Goal: Contribute content: Add original content to the website for others to see

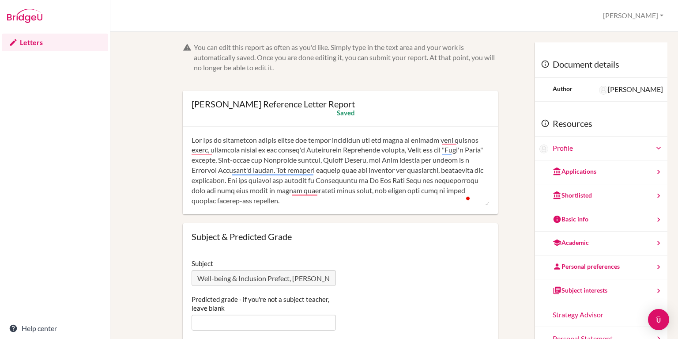
scroll to position [90, 0]
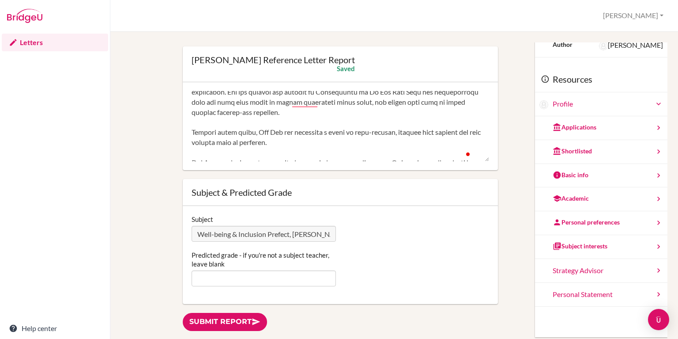
click at [311, 143] on textarea "To enrich screen reader interactions, please activate Accessibility in Grammarl…" at bounding box center [340, 126] width 297 height 71
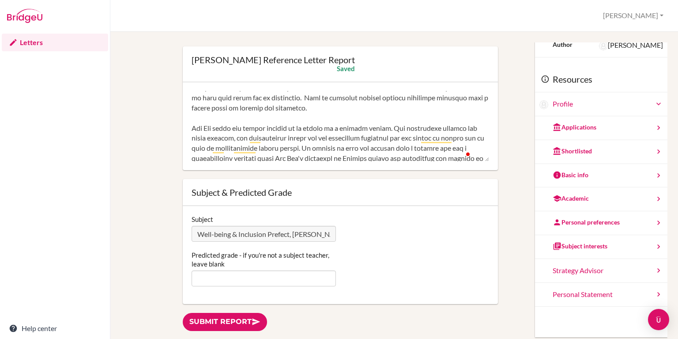
scroll to position [102, 0]
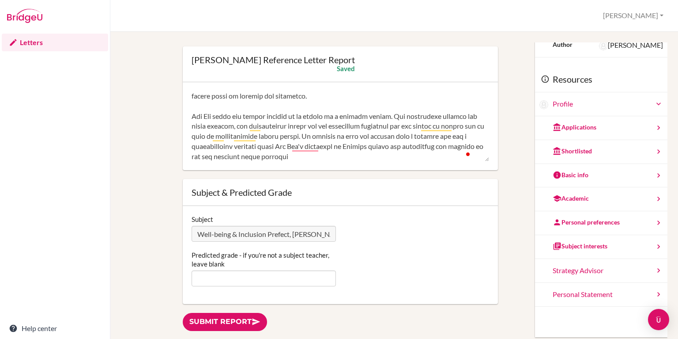
click at [386, 154] on textarea "To enrich screen reader interactions, please activate Accessibility in Grammarl…" at bounding box center [340, 126] width 297 height 71
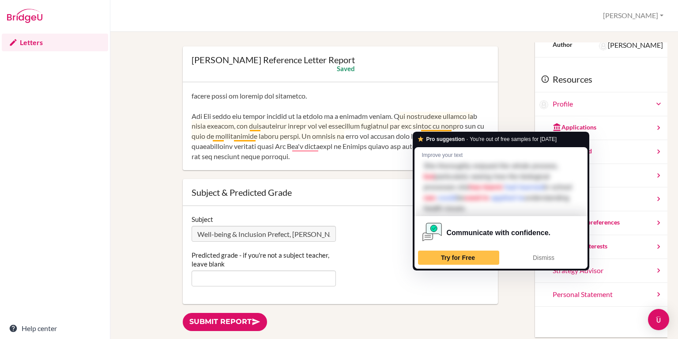
click at [448, 128] on textarea "To enrich screen reader interactions, please activate Accessibility in Grammarl…" at bounding box center [340, 126] width 297 height 71
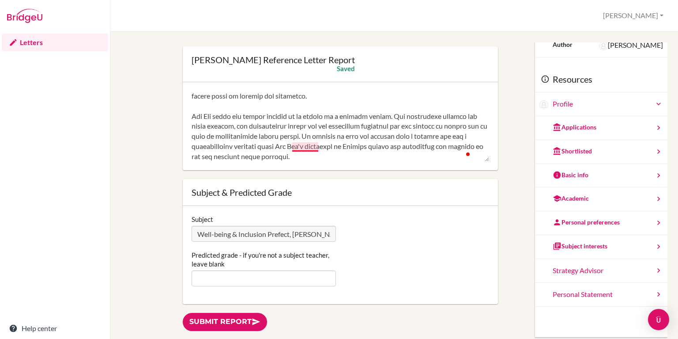
click at [301, 147] on textarea "To enrich screen reader interactions, please activate Accessibility in Grammarl…" at bounding box center [340, 126] width 297 height 71
click at [390, 160] on textarea "To enrich screen reader interactions, please activate Accessibility in Grammarl…" at bounding box center [340, 126] width 297 height 71
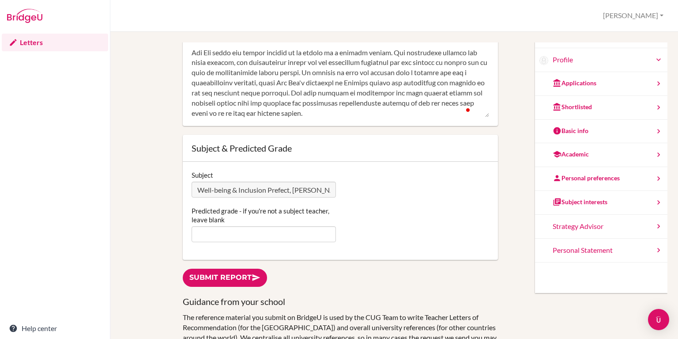
scroll to position [132, 0]
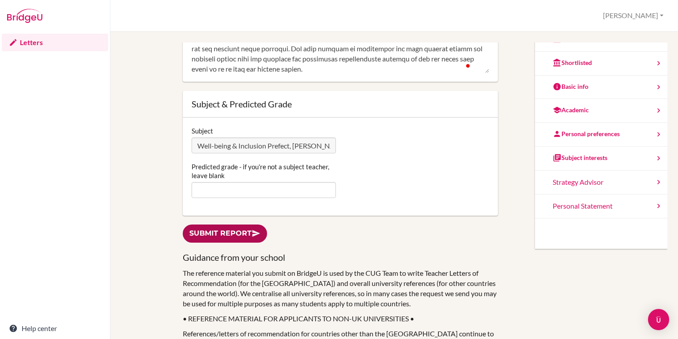
type textarea "[PERSON_NAME] is incredibly active within the school community and has taken on…"
click at [246, 231] on link "Submit report" at bounding box center [225, 233] width 84 height 18
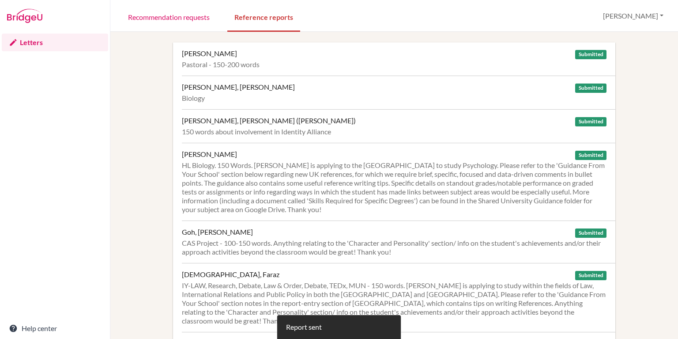
scroll to position [331, 0]
